Goal: Task Accomplishment & Management: Manage account settings

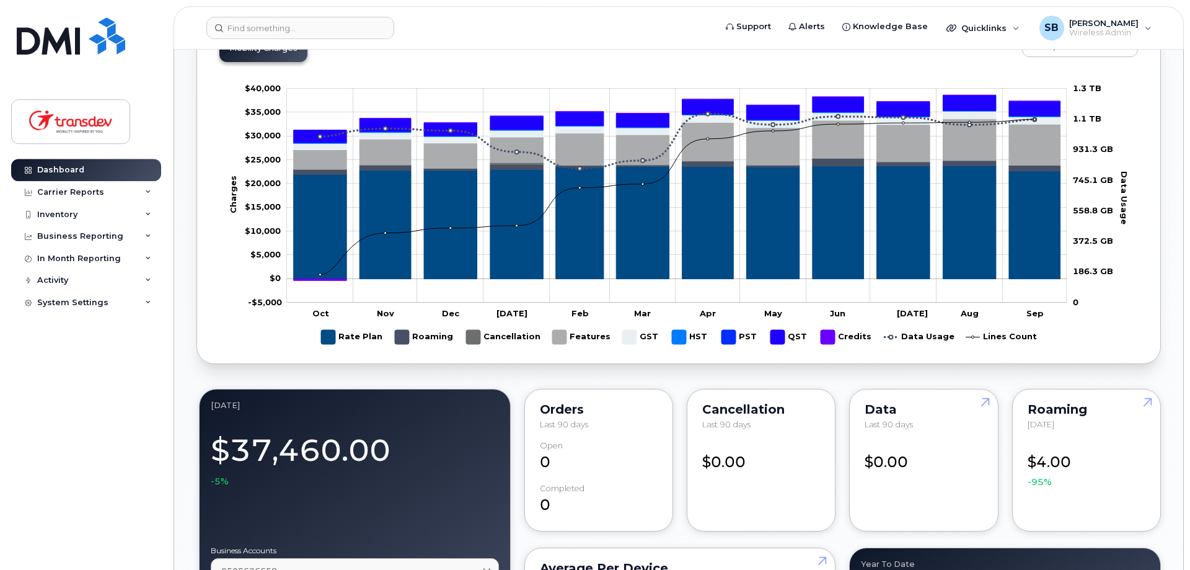
scroll to position [110, 0]
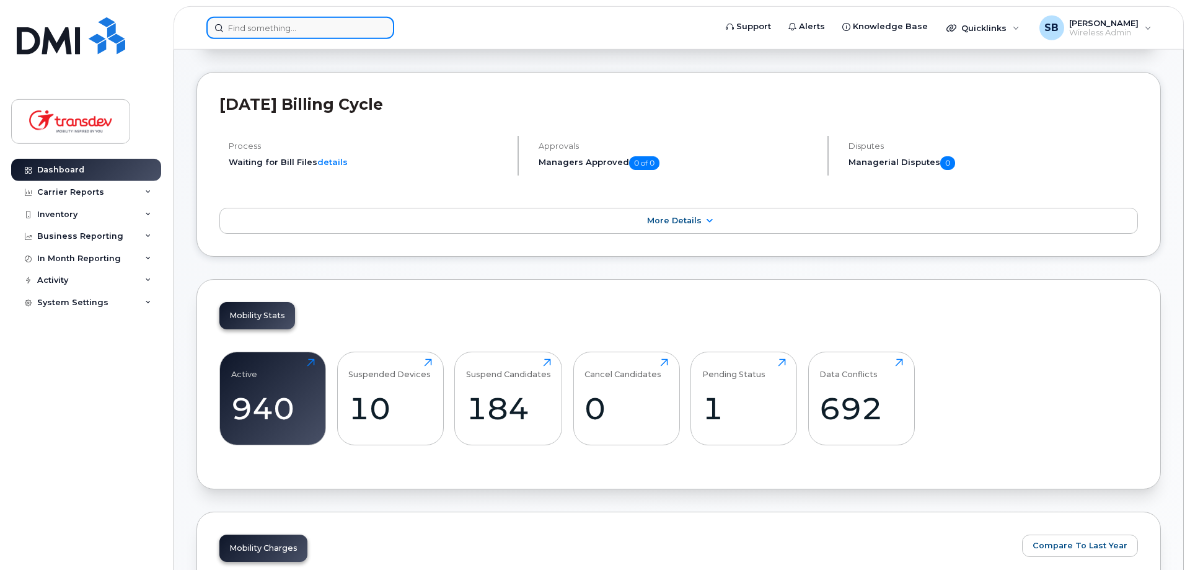
click at [326, 27] on input at bounding box center [300, 28] width 188 height 22
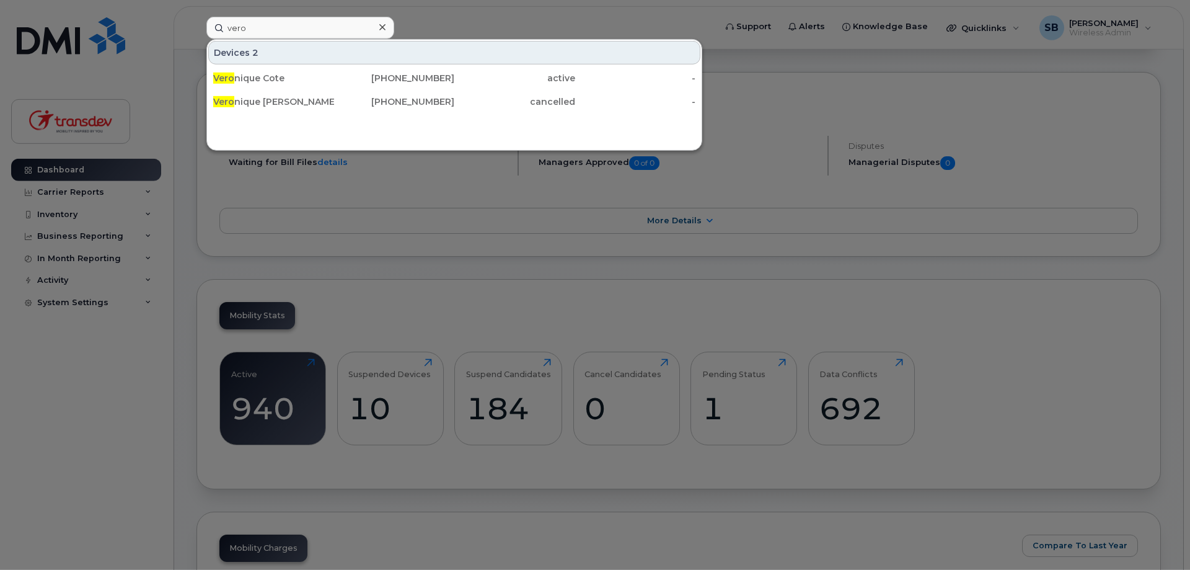
click at [907, 103] on div at bounding box center [595, 285] width 1190 height 570
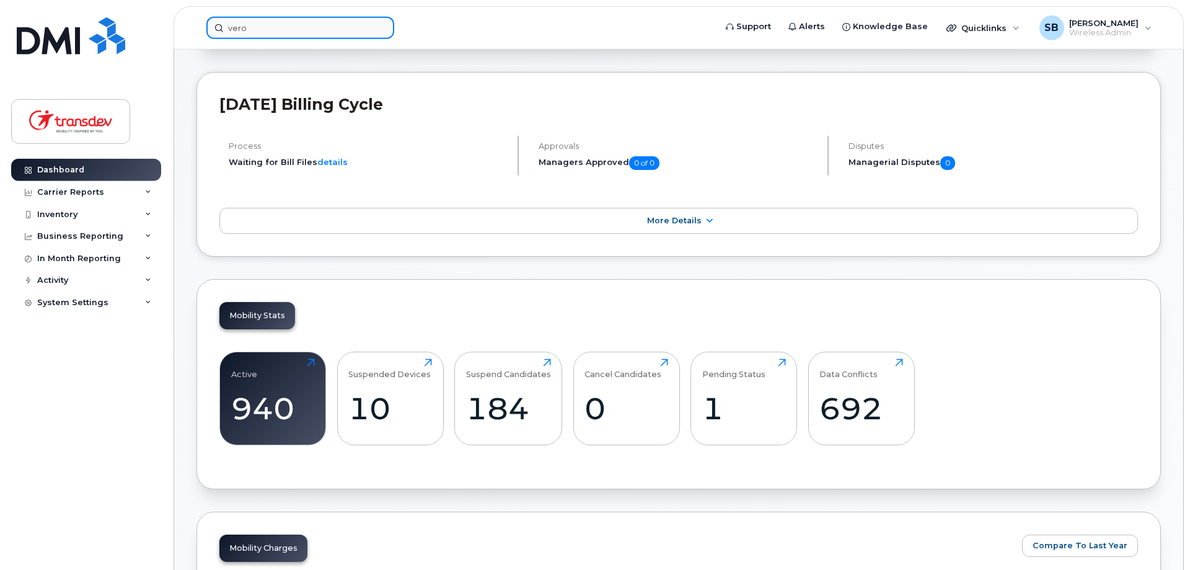
click at [300, 19] on input "vero" at bounding box center [300, 28] width 188 height 22
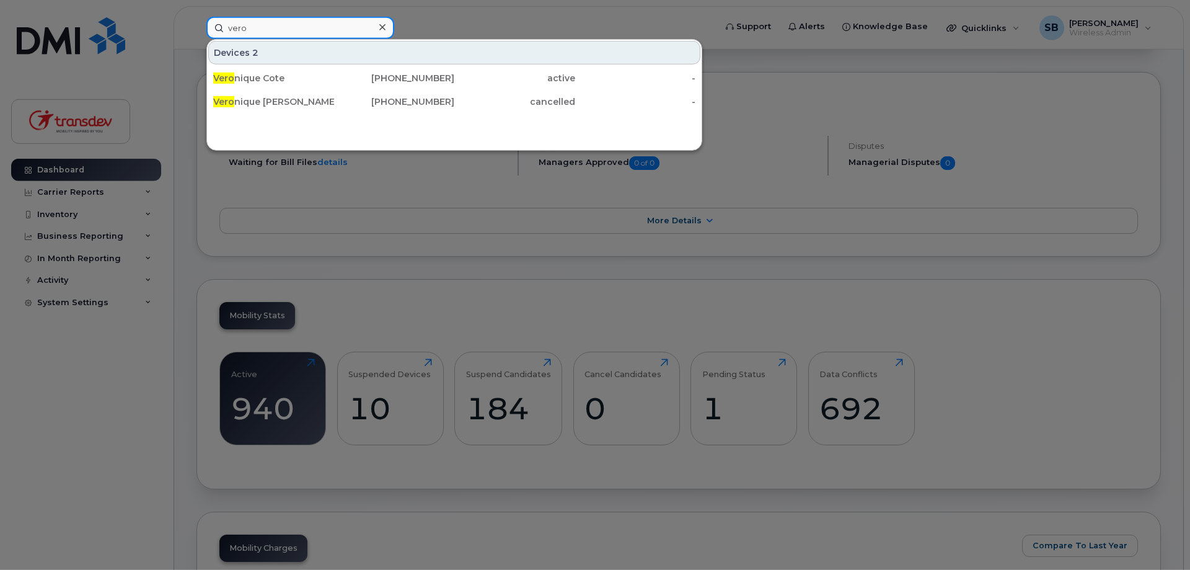
click at [301, 28] on input "vero" at bounding box center [300, 28] width 188 height 22
drag, startPoint x: 301, startPoint y: 28, endPoint x: 158, endPoint y: 47, distance: 143.8
click at [206, 39] on input "vero" at bounding box center [300, 28] width 188 height 22
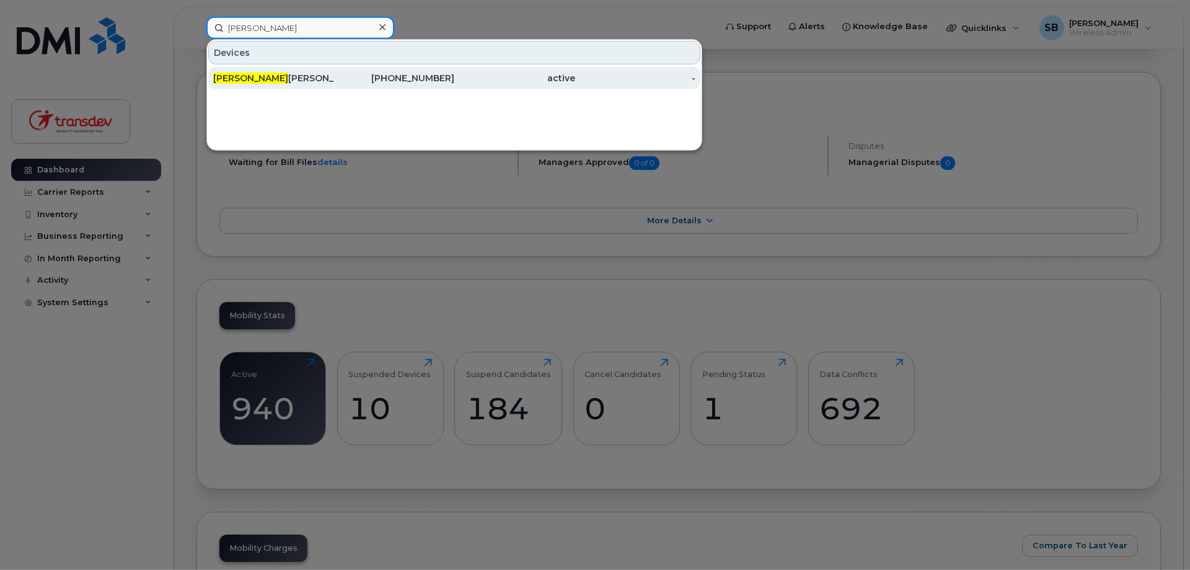
type input "emile"
click at [379, 76] on div "514-465-2925" at bounding box center [394, 78] width 121 height 12
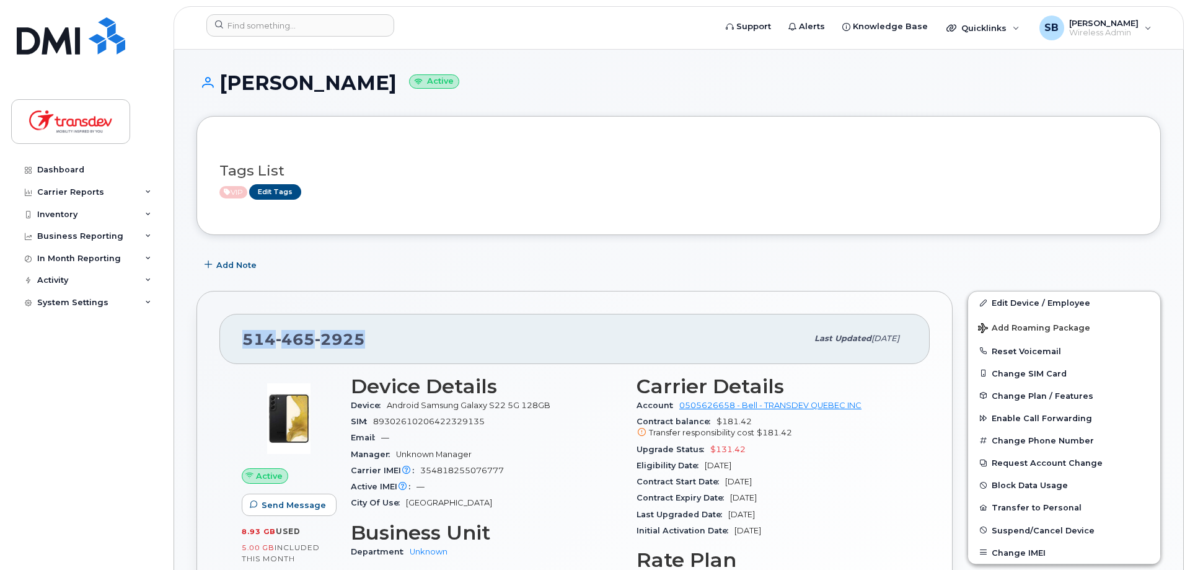
drag, startPoint x: 364, startPoint y: 336, endPoint x: 246, endPoint y: 338, distance: 118.4
click at [246, 338] on div "[PHONE_NUMBER]" at bounding box center [524, 338] width 565 height 26
copy span "[PHONE_NUMBER]"
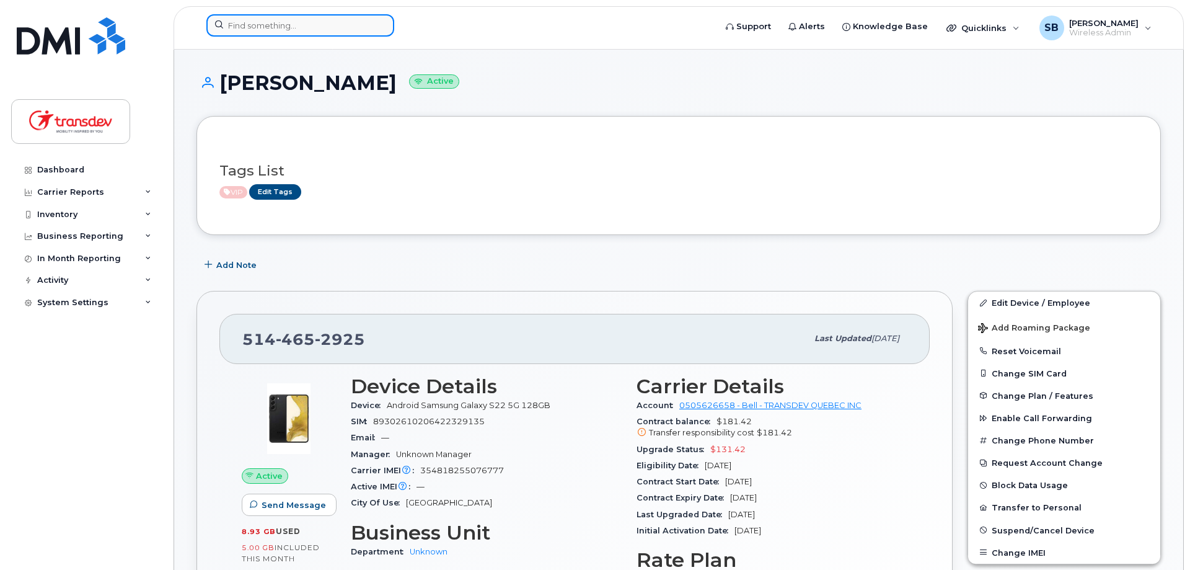
click at [343, 29] on input at bounding box center [300, 25] width 188 height 22
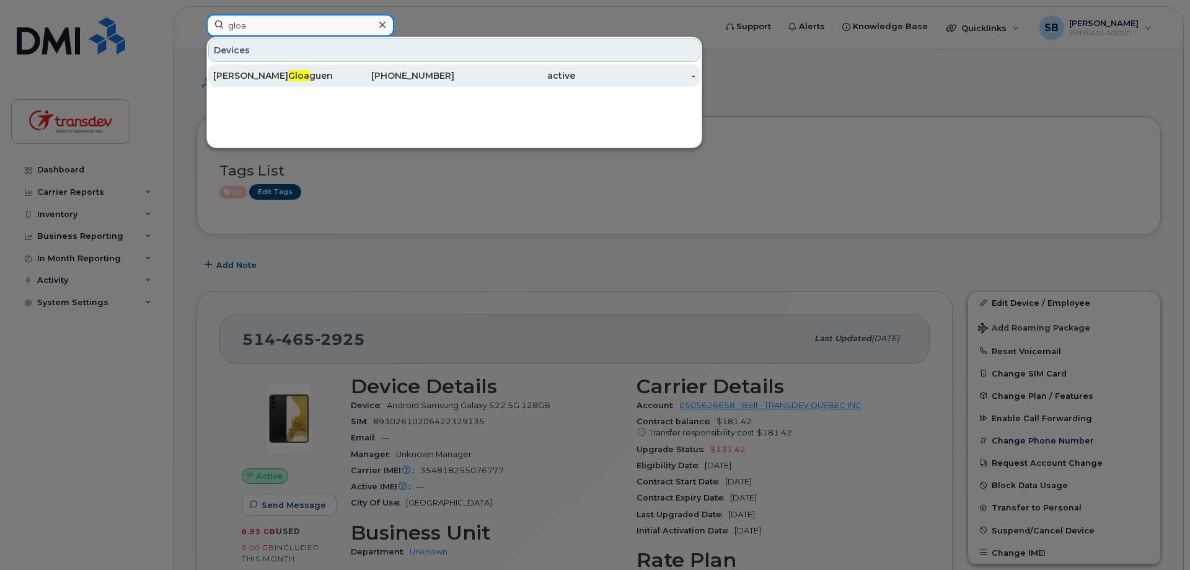
type input "gloa"
click at [260, 71] on div "[PERSON_NAME] guen" at bounding box center [273, 75] width 121 height 12
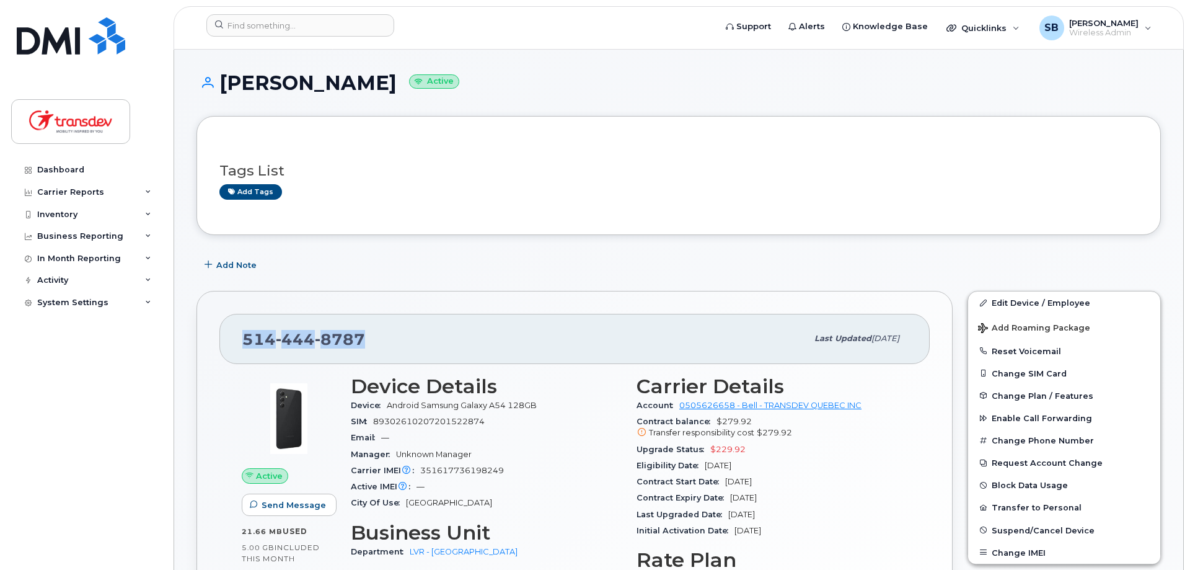
drag, startPoint x: 366, startPoint y: 345, endPoint x: 242, endPoint y: 350, distance: 124.6
click at [242, 350] on div "514 444 8787 Last updated Sep 03, 2025" at bounding box center [574, 339] width 710 height 50
copy span "514 444 8787"
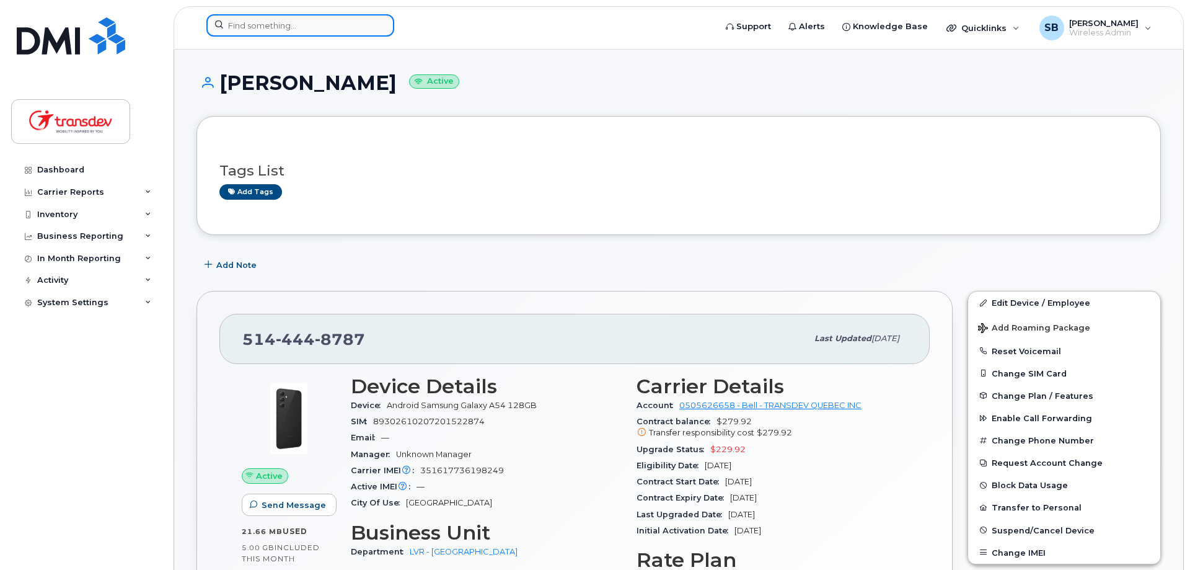
click at [318, 20] on input at bounding box center [300, 25] width 188 height 22
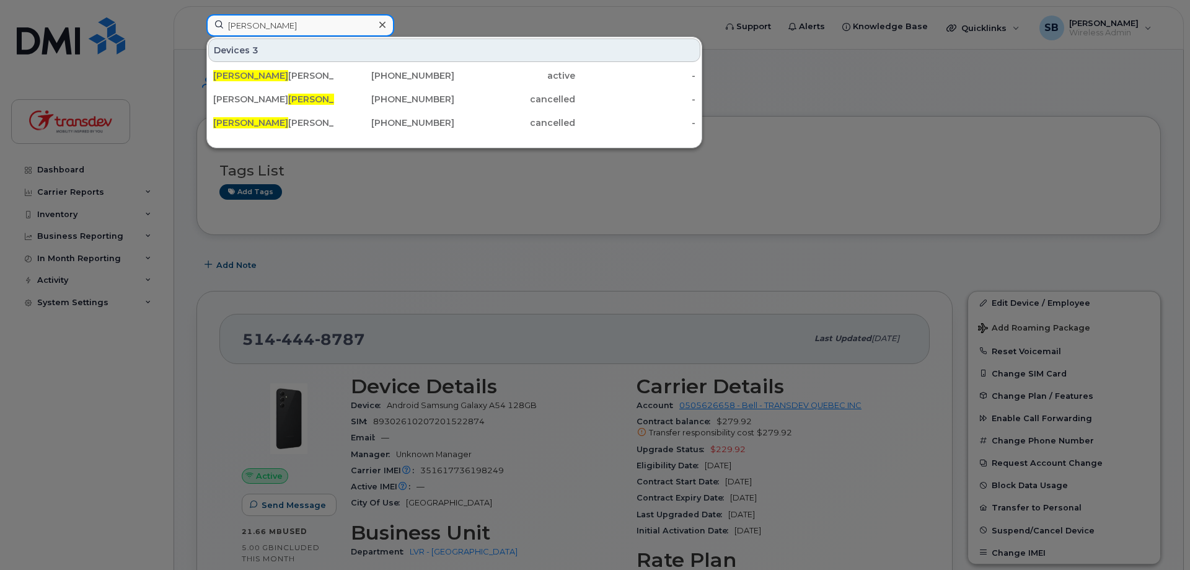
drag, startPoint x: 333, startPoint y: 24, endPoint x: 125, endPoint y: 32, distance: 207.8
click at [206, 32] on input "olivier" at bounding box center [300, 25] width 188 height 22
paste input "514-951-1348"
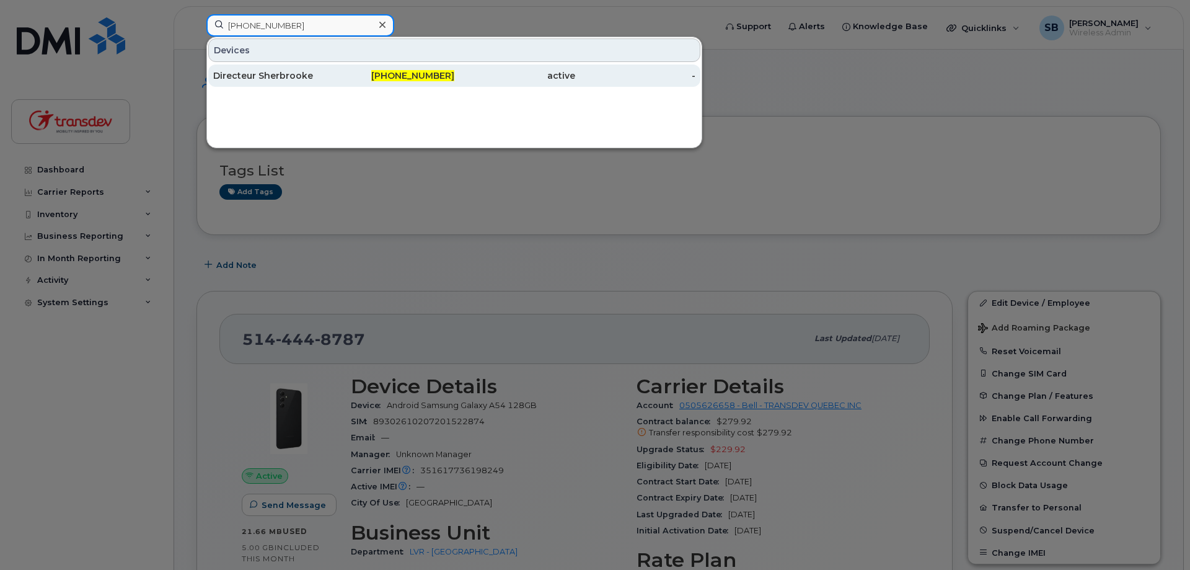
type input "514-951-1348"
click at [284, 81] on div "Directeur Sherbrooke" at bounding box center [273, 75] width 121 height 12
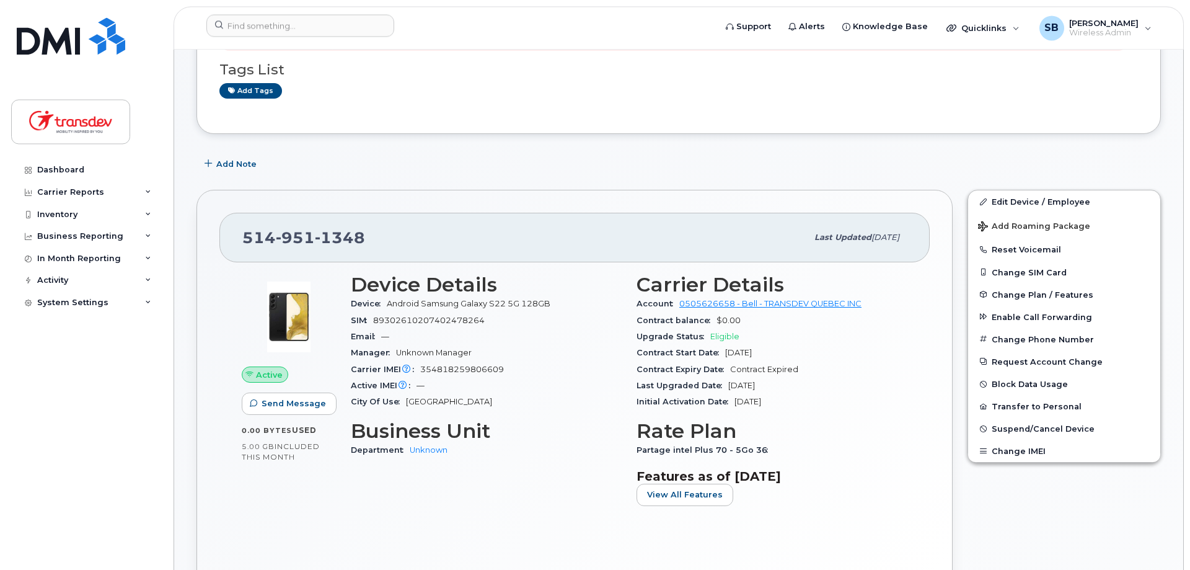
scroll to position [164, 0]
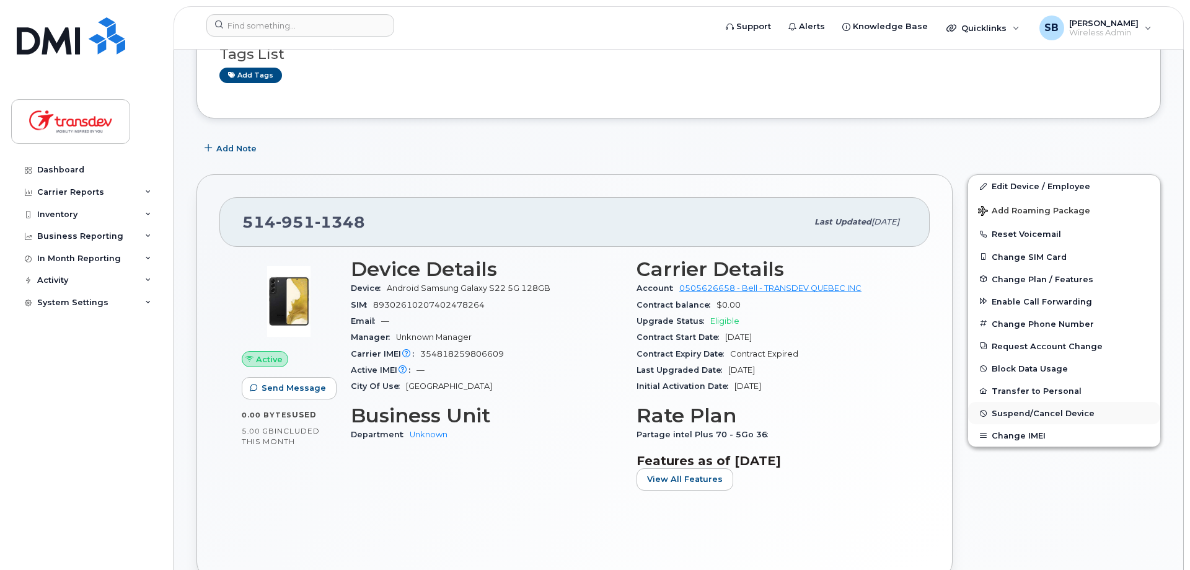
click at [1061, 411] on span "Suspend/Cancel Device" at bounding box center [1043, 412] width 103 height 9
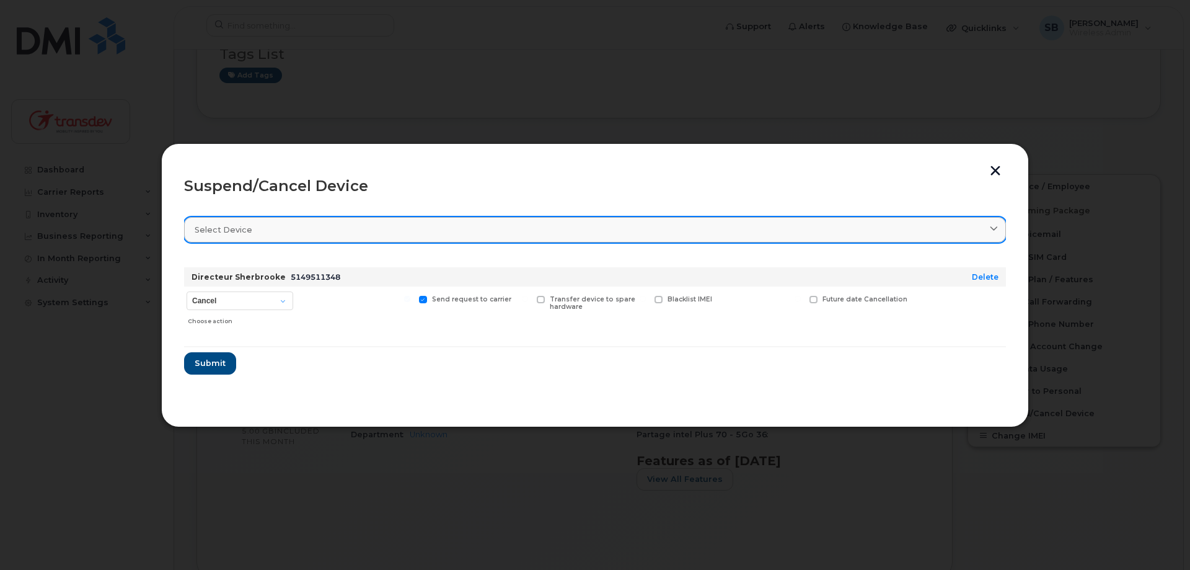
click at [453, 231] on div "Select device" at bounding box center [595, 230] width 801 height 12
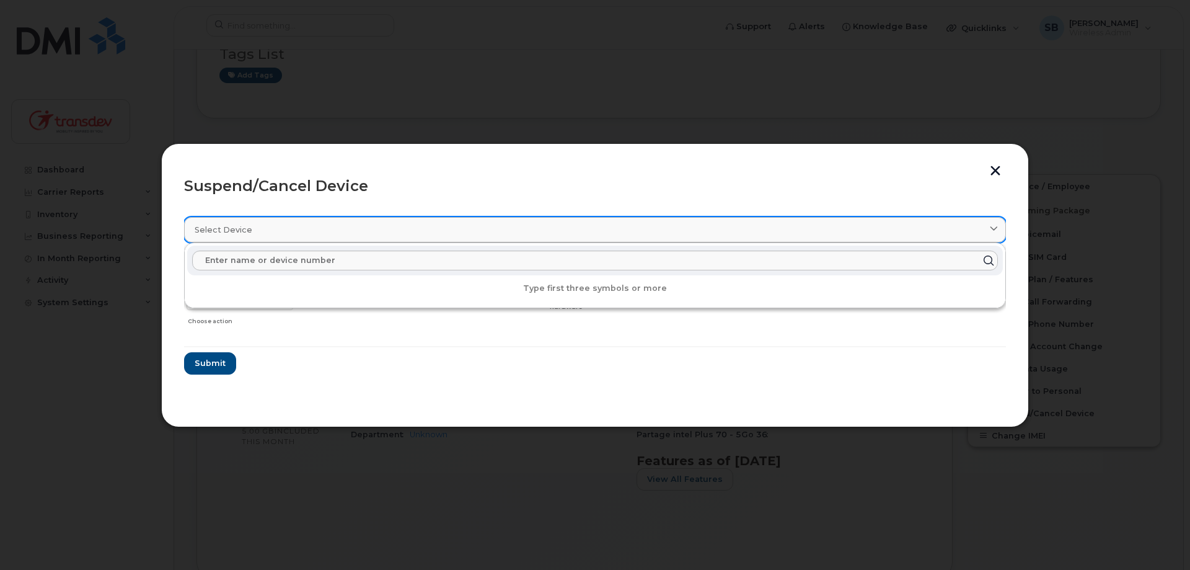
click at [453, 231] on div "Select device" at bounding box center [595, 230] width 801 height 12
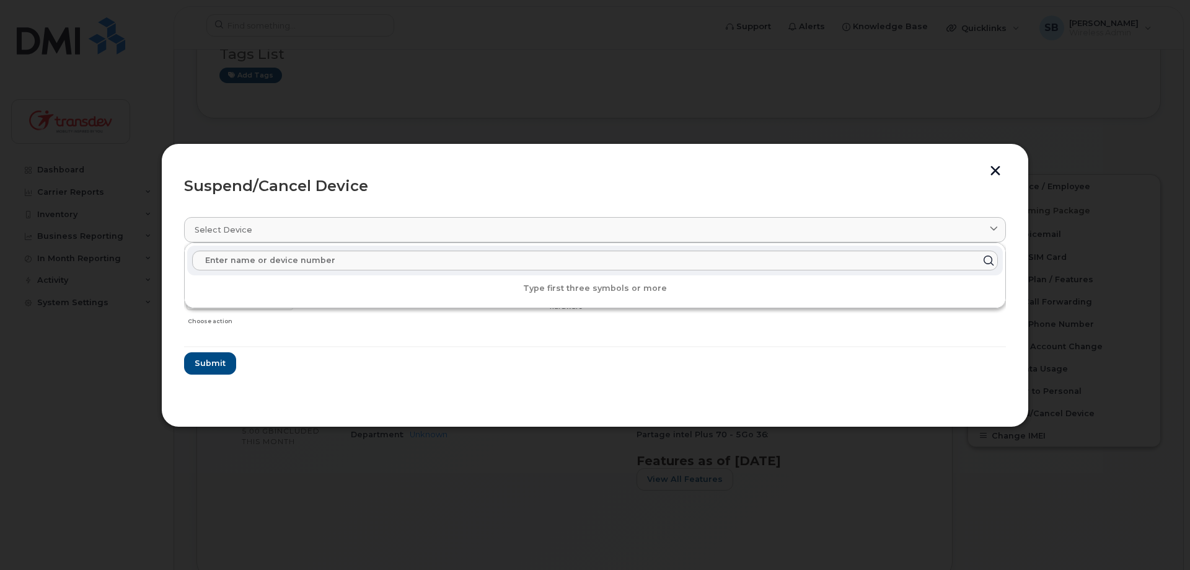
click at [513, 147] on div "Suspend/Cancel Device Select device Type first three symbols or more Directeur …" at bounding box center [595, 285] width 868 height 284
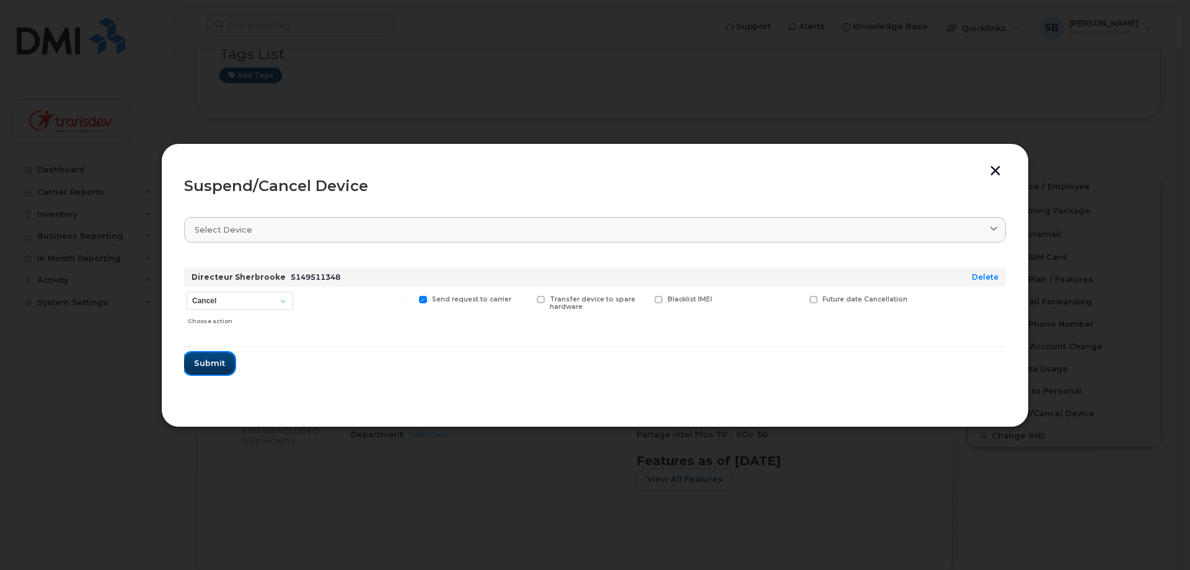
click at [222, 359] on span "Submit" at bounding box center [209, 363] width 31 height 12
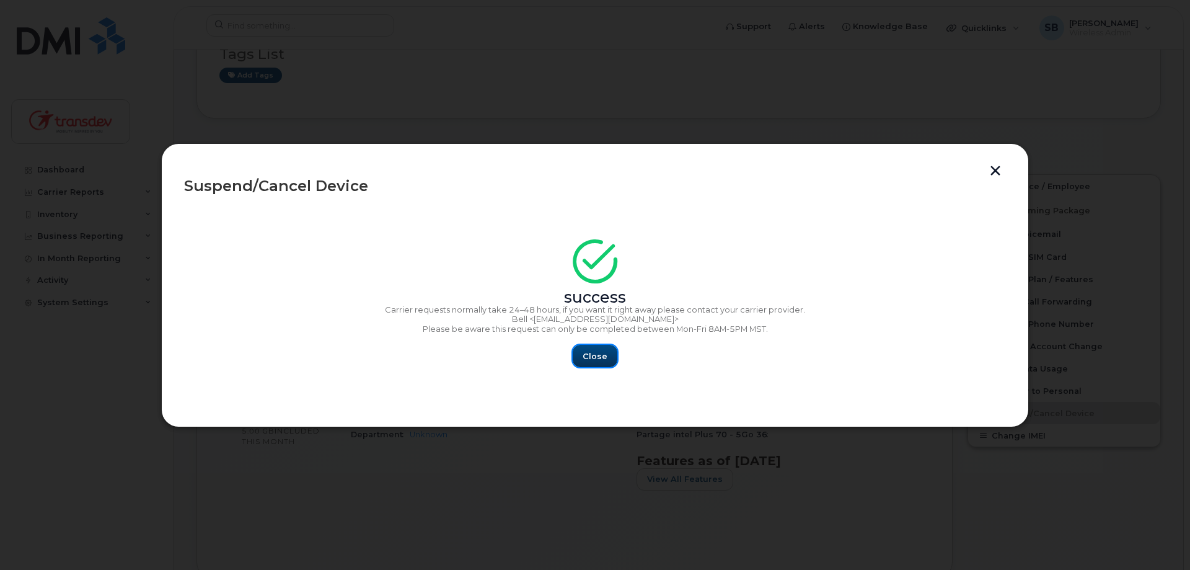
click at [590, 350] on button "Close" at bounding box center [595, 356] width 45 height 22
